Goal: Task Accomplishment & Management: Use online tool/utility

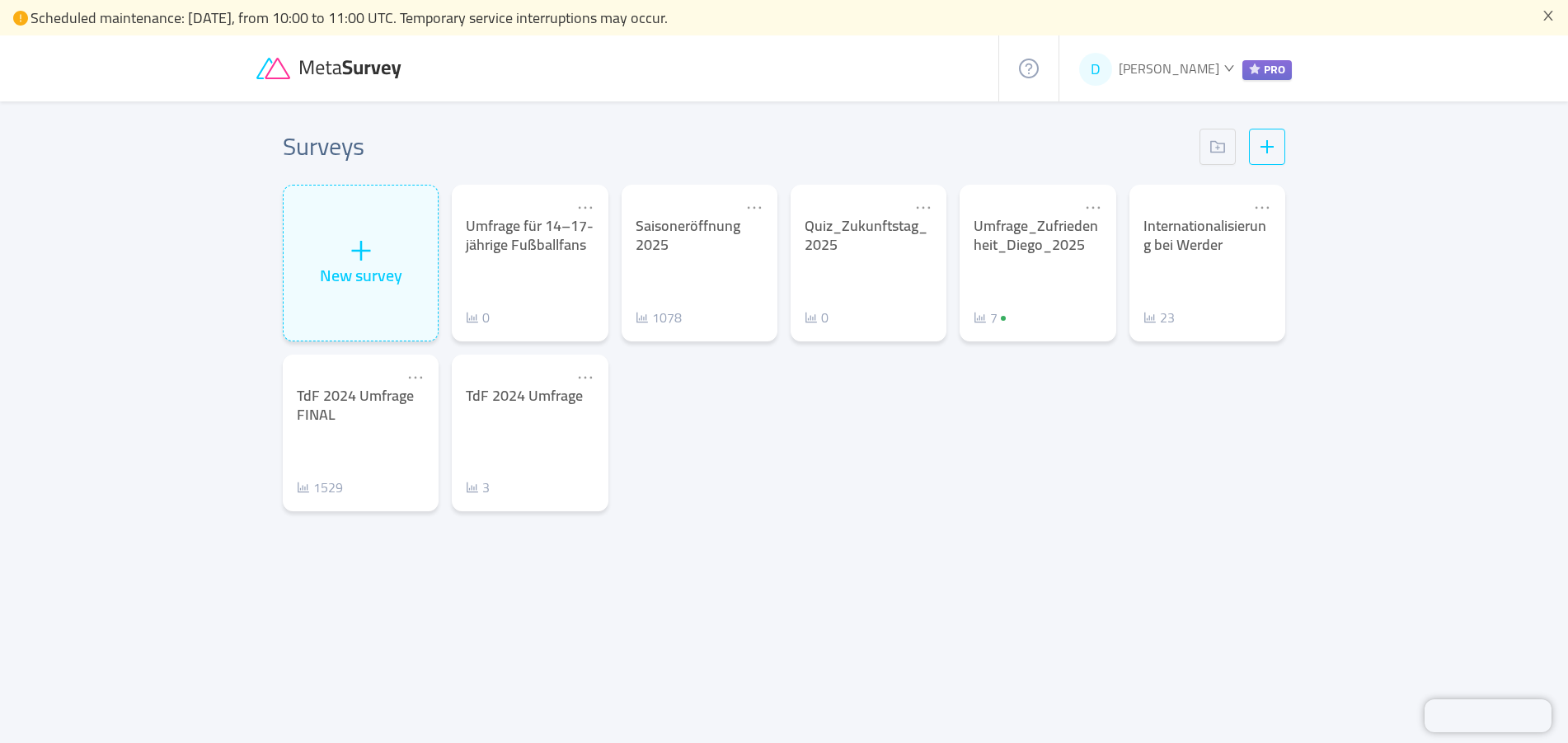
click at [754, 441] on div "New survey Umfrage für 14–17-jährige Fußballfans 0 Saisoneröffnung 2025 1078 Qu…" at bounding box center [784, 354] width 1016 height 339
click at [681, 124] on div "Surveys New survey Umfrage für 14–17-jährige Fußballfans 0 Saisoneröffnung 2025…" at bounding box center [784, 420] width 1055 height 639
click at [1550, 17] on icon "icon: close" at bounding box center [1549, 16] width 14 height 14
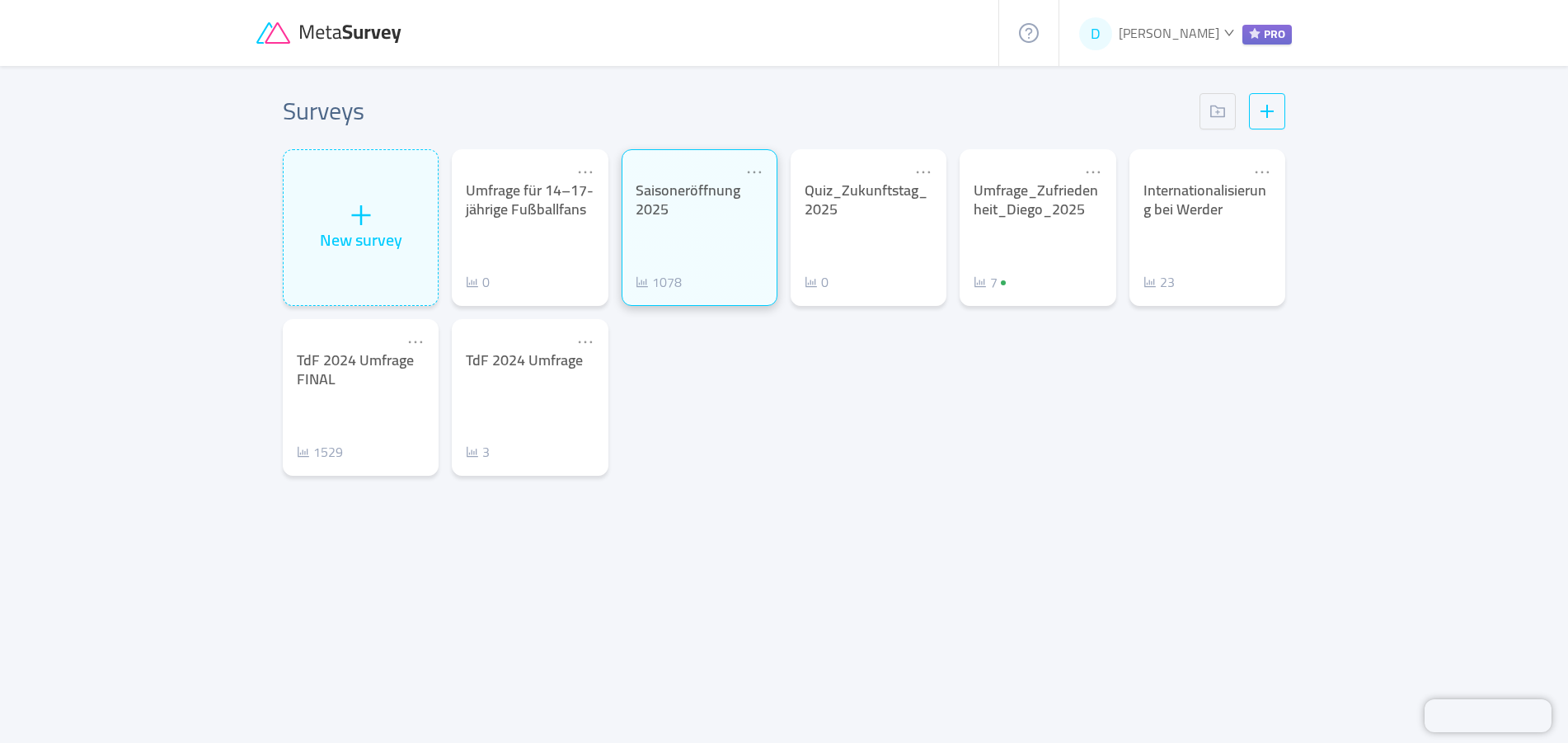
click at [724, 217] on div "Saisoneröffnung 2025" at bounding box center [698, 199] width 127 height 37
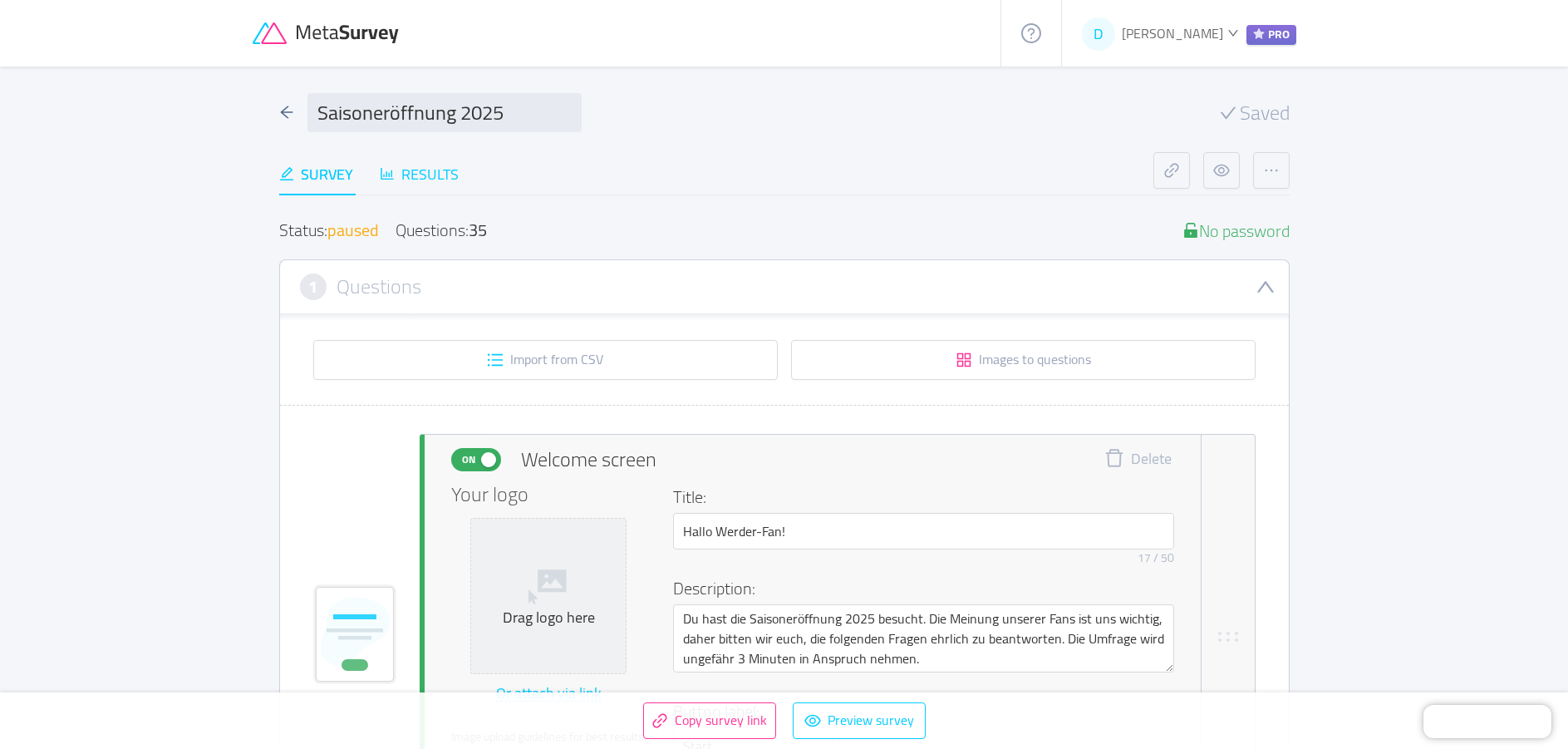
click at [411, 178] on div "Results" at bounding box center [419, 174] width 79 height 23
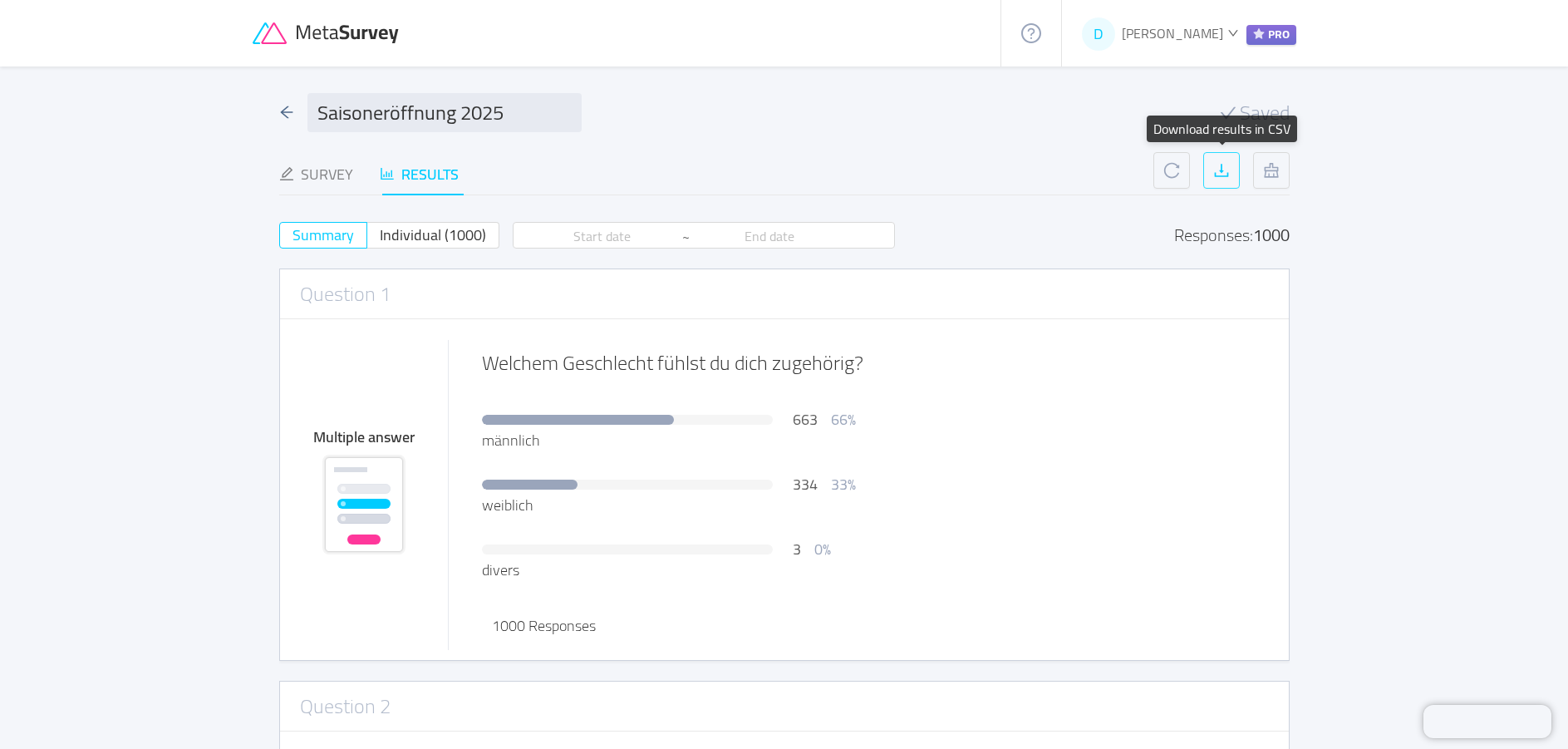
click at [1217, 167] on button "button" at bounding box center [1221, 170] width 36 height 36
click at [409, 234] on span "Individual (1000)" at bounding box center [432, 234] width 106 height 27
click at [379, 240] on input "Individual (1000)" at bounding box center [379, 240] width 0 height 0
